Goal: Obtain resource: Download file/media

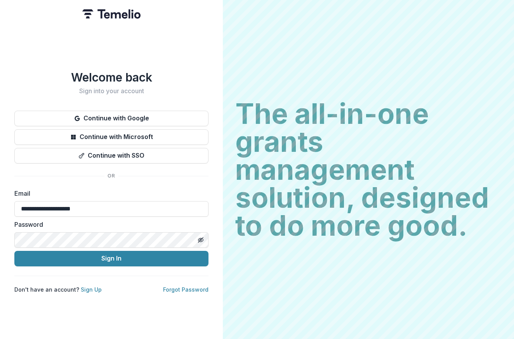
type input "**********"
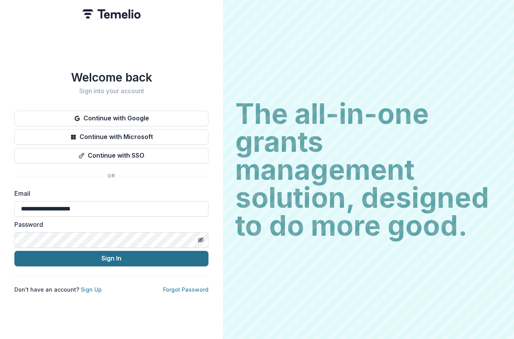
click at [119, 261] on button "Sign In" at bounding box center [111, 259] width 194 height 16
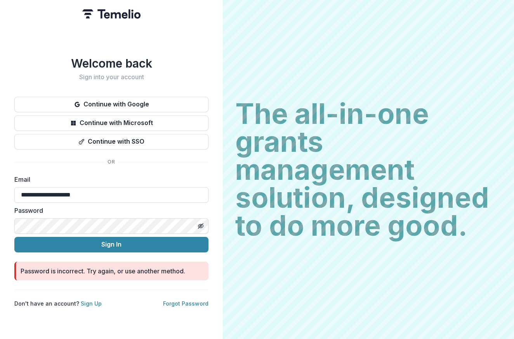
click at [9, 229] on div "**********" at bounding box center [111, 169] width 223 height 339
click at [199, 226] on icon "Toggle password visibility" at bounding box center [201, 226] width 6 height 6
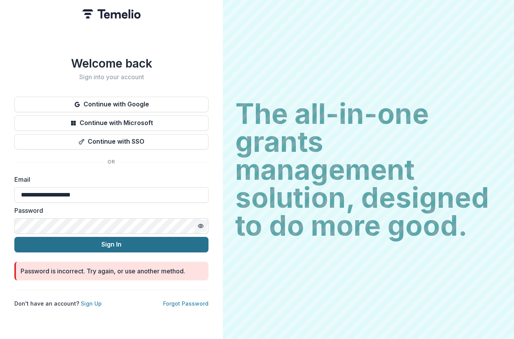
click at [116, 245] on button "Sign In" at bounding box center [111, 245] width 194 height 16
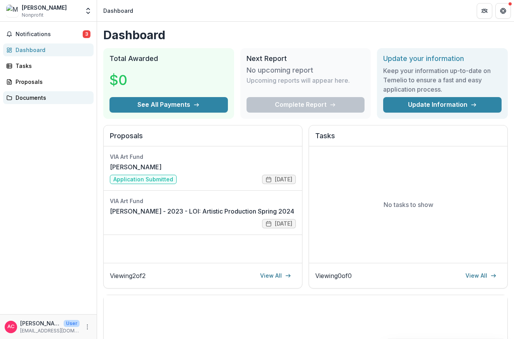
click at [38, 96] on div "Documents" at bounding box center [52, 98] width 72 height 8
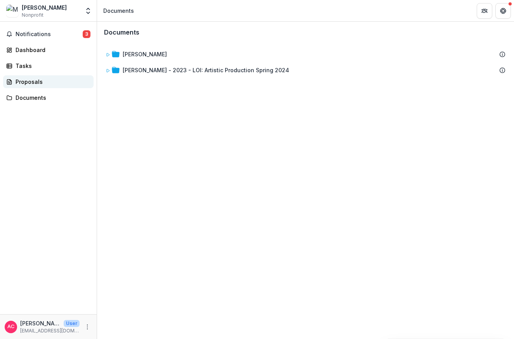
click at [30, 79] on div "Proposals" at bounding box center [52, 82] width 72 height 8
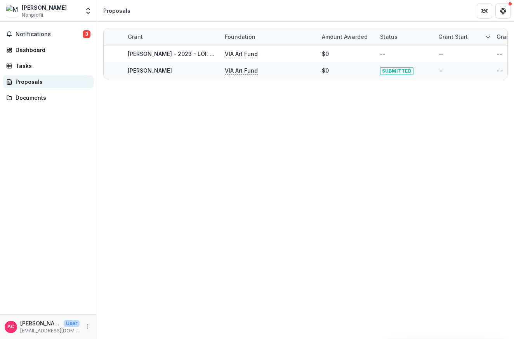
click at [33, 80] on div "Proposals" at bounding box center [52, 82] width 72 height 8
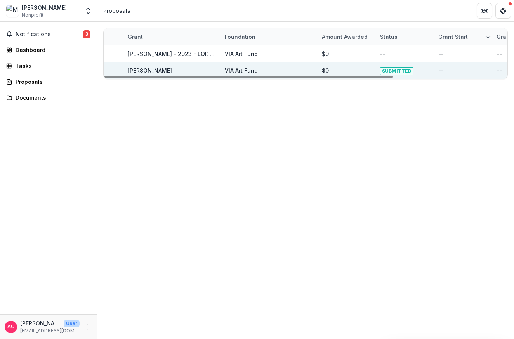
click at [146, 68] on link "[PERSON_NAME]" at bounding box center [150, 70] width 44 height 7
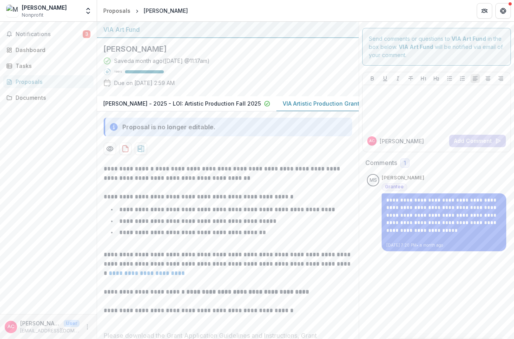
click at [347, 224] on li "**********" at bounding box center [232, 221] width 239 height 10
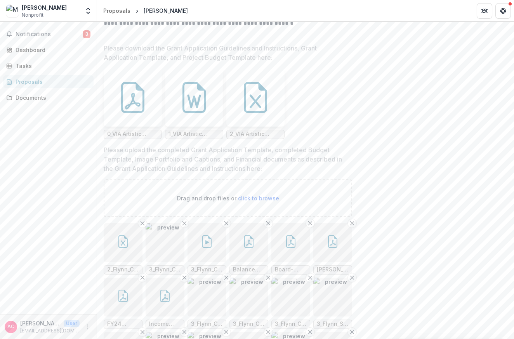
scroll to position [319, 0]
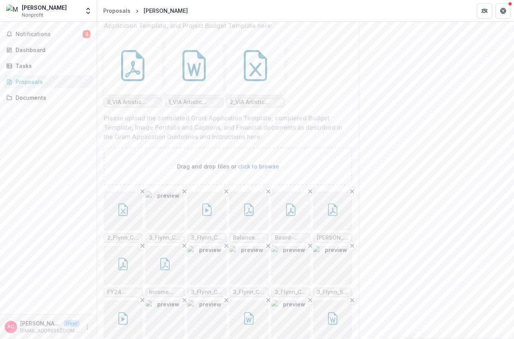
click at [250, 106] on span "2_VIA Artistic Production Project Budget Template.xlsx" at bounding box center [255, 102] width 51 height 7
click at [402, 119] on div "**********" at bounding box center [436, 47] width 155 height 689
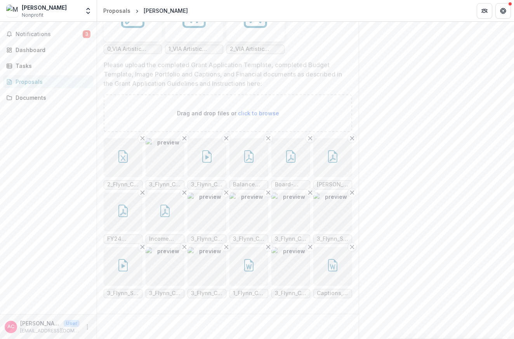
scroll to position [384, 0]
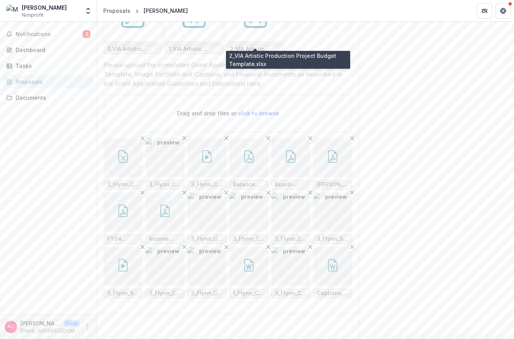
click at [250, 46] on span "2_VIA Artistic Production Project Budget Template.xlsx" at bounding box center [255, 49] width 51 height 7
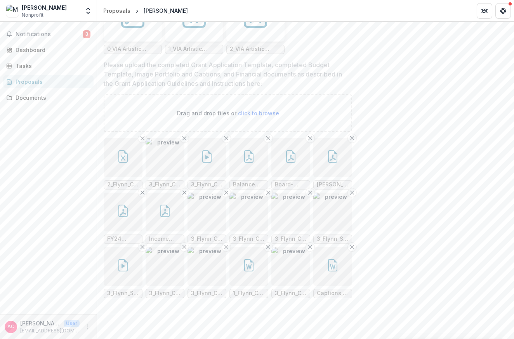
click at [250, 46] on span "2_VIA Artistic Production Project Budget Template.xlsx" at bounding box center [255, 49] width 51 height 7
click at [254, 28] on div at bounding box center [255, 12] width 58 height 58
click at [254, 28] on div "Loading..." at bounding box center [255, 12] width 58 height 58
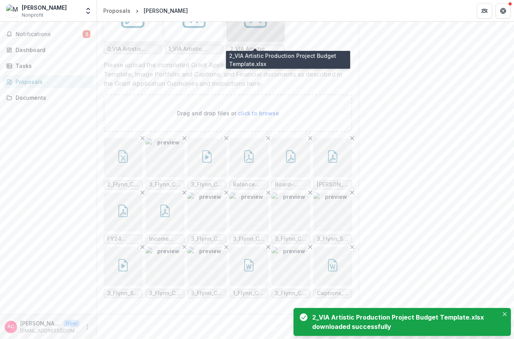
click at [253, 46] on span "2_VIA Artistic Production Project Budget Template.xlsx" at bounding box center [255, 49] width 51 height 7
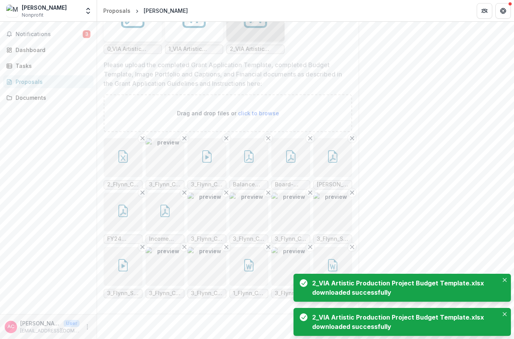
click at [253, 60] on p "Please upload the completed Grant Application Template, completed Budget Templa…" at bounding box center [226, 74] width 244 height 28
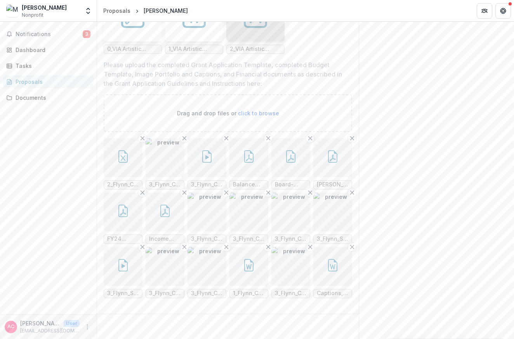
click at [120, 160] on button "button" at bounding box center [123, 157] width 39 height 39
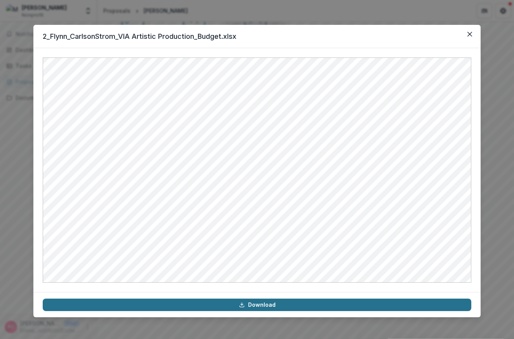
click at [266, 305] on link "Download" at bounding box center [257, 304] width 428 height 12
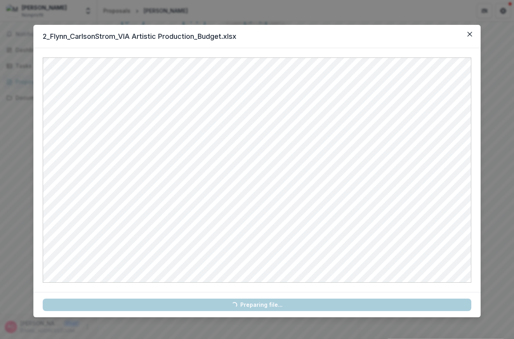
click at [266, 305] on link "Loading... Preparing file..." at bounding box center [257, 304] width 428 height 12
